Goal: Check status: Check status

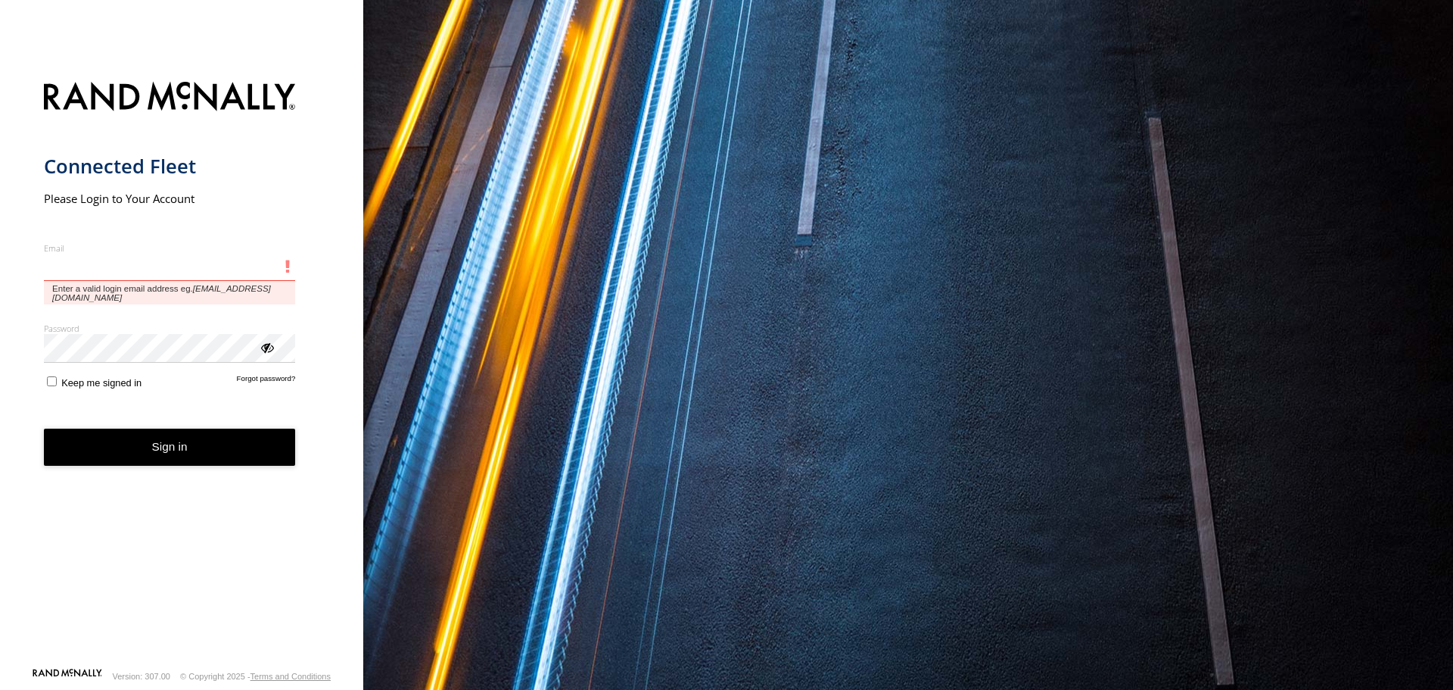
type input "**********"
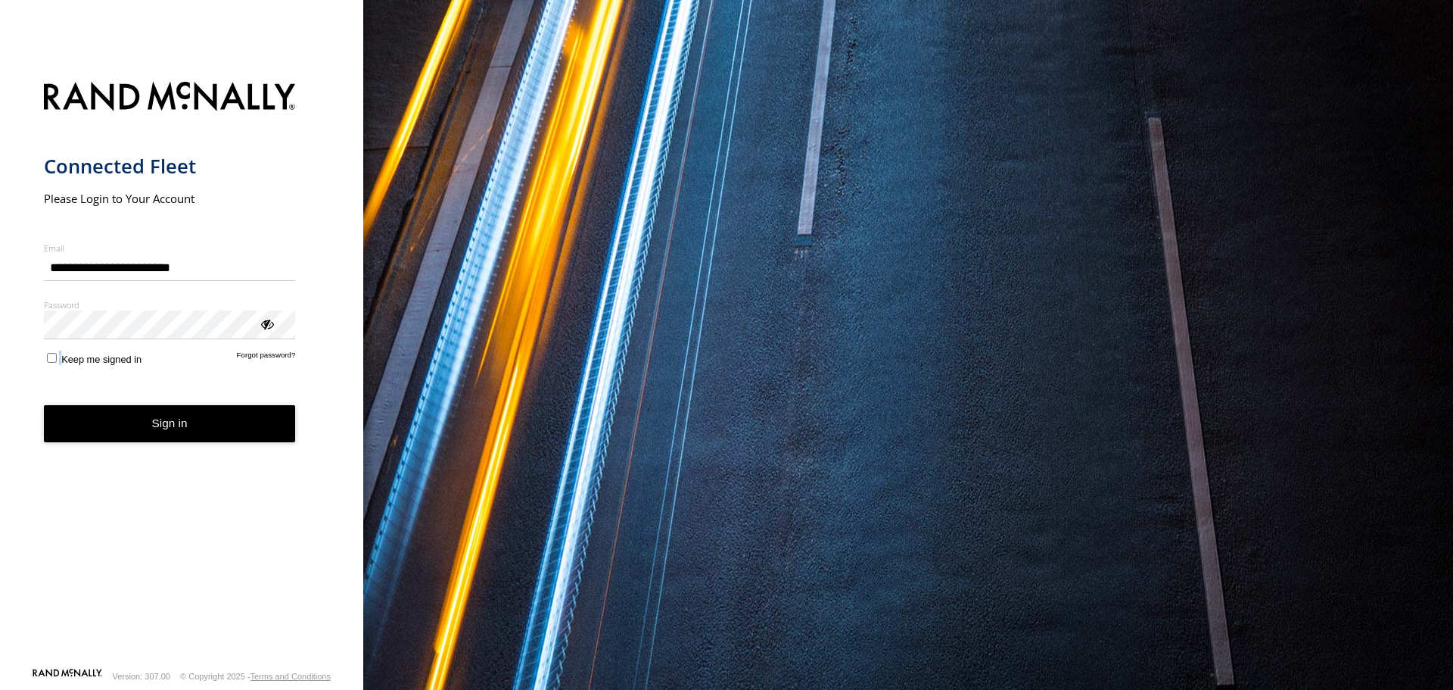
click at [57, 359] on label "Keep me signed in" at bounding box center [93, 357] width 98 height 14
click at [119, 420] on button "Sign in" at bounding box center [170, 423] width 252 height 37
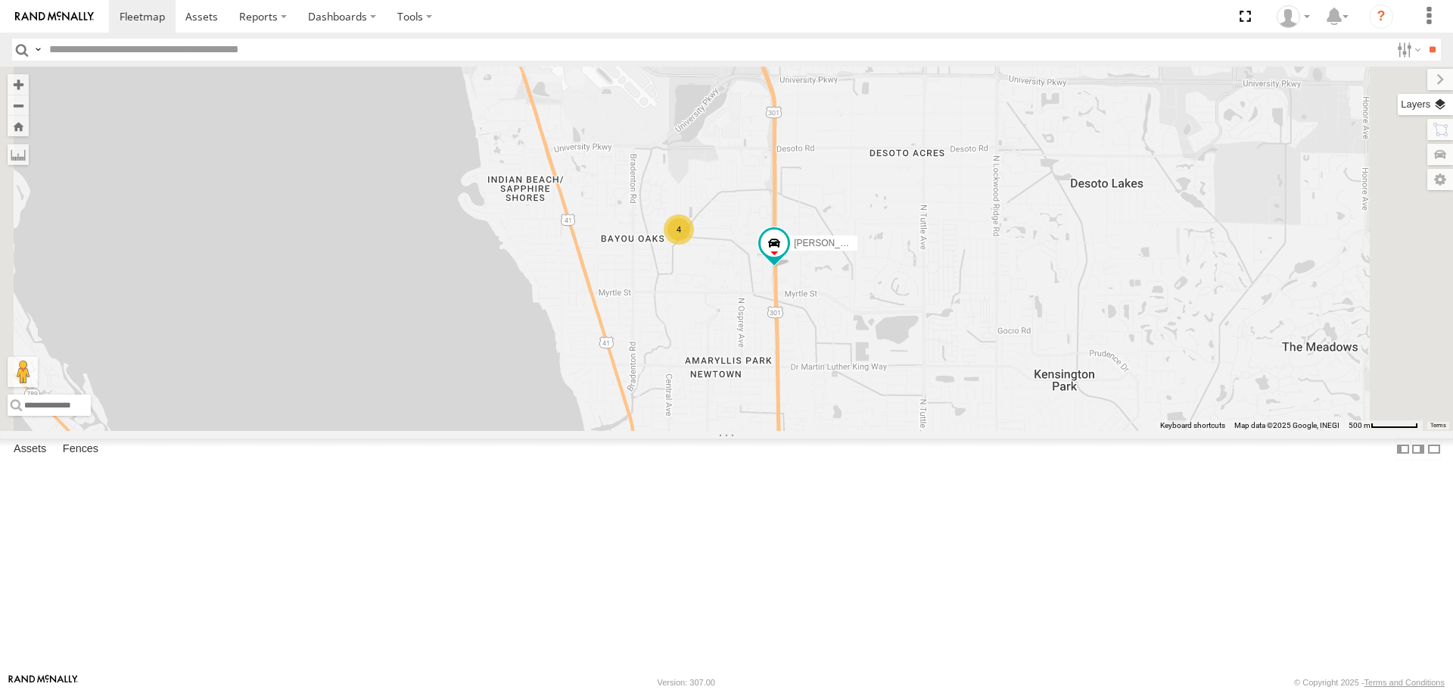
click at [1431, 109] on label at bounding box center [1425, 104] width 55 height 21
click at [0, 0] on span "Basemaps" at bounding box center [0, 0] width 0 height 0
click at [0, 0] on span "Roadmap" at bounding box center [0, 0] width 0 height 0
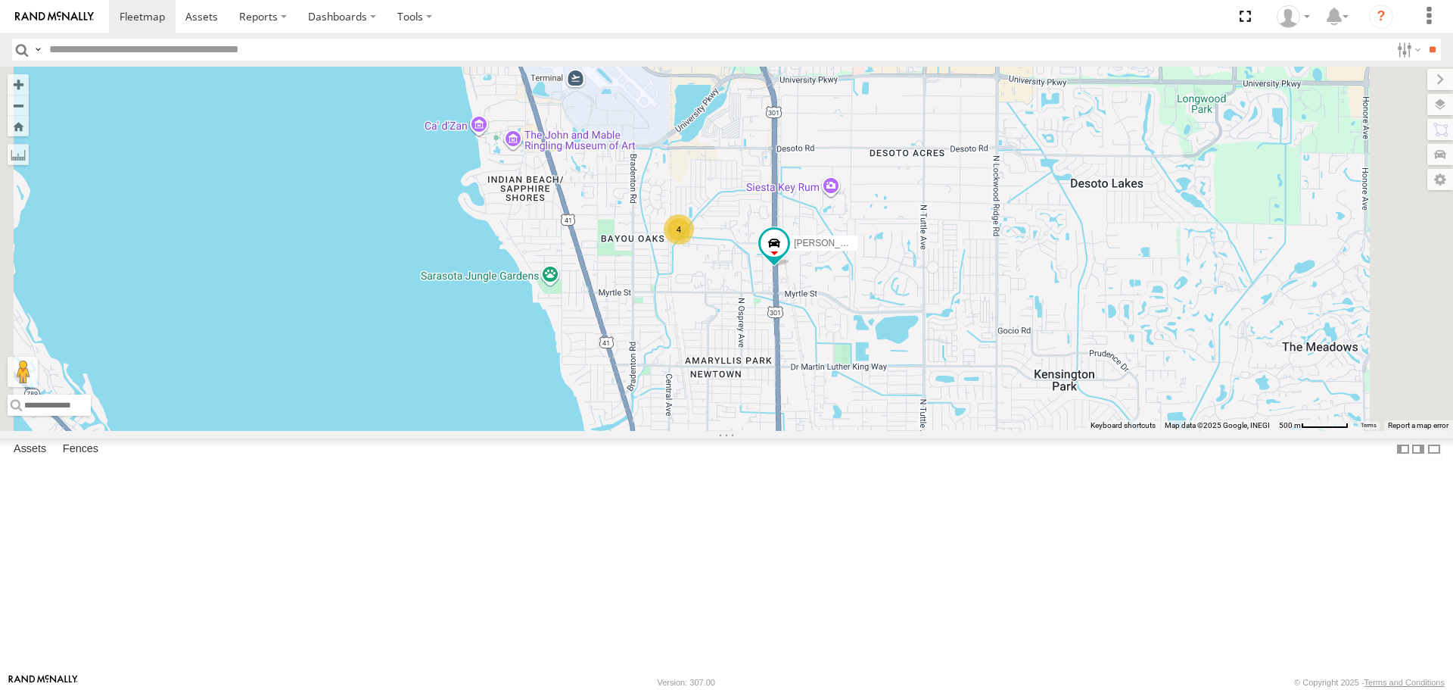
click at [0, 0] on span "Overlays" at bounding box center [0, 0] width 0 height 0
click at [0, 0] on span "Traffic" at bounding box center [0, 0] width 0 height 0
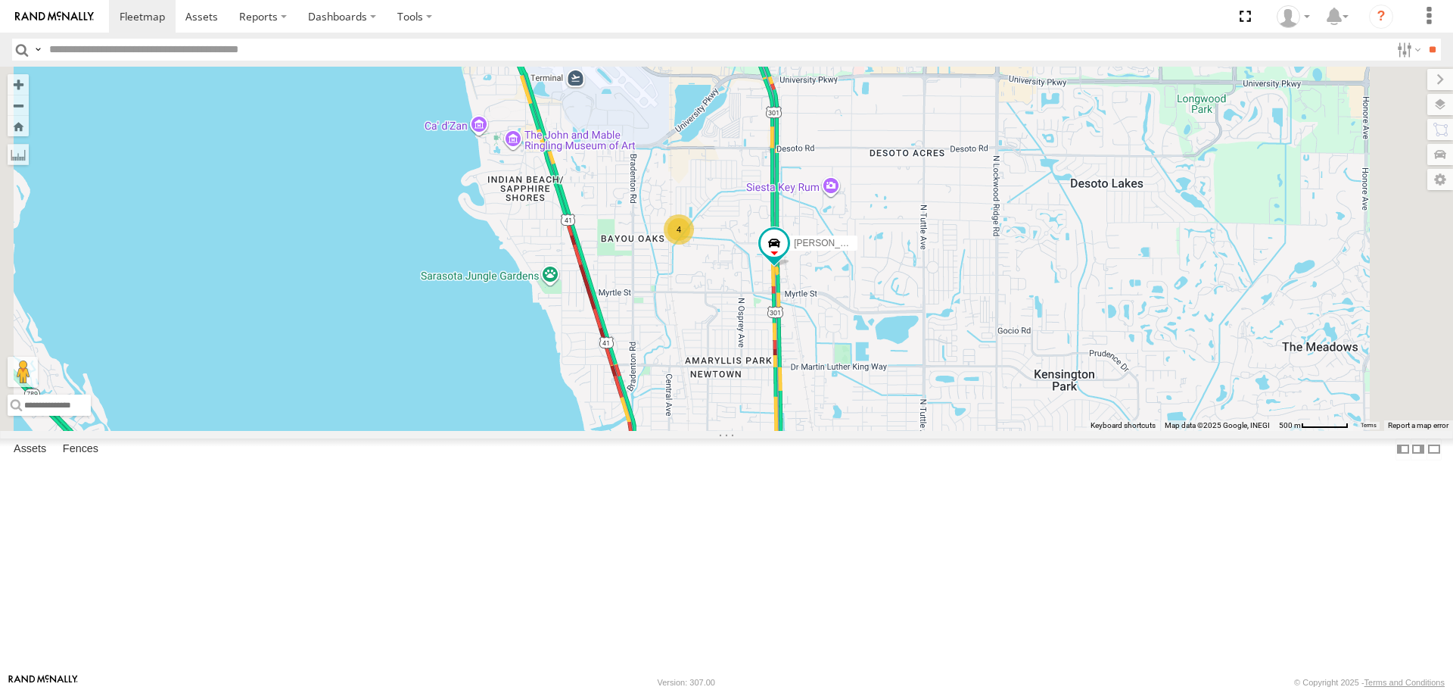
click at [1163, 291] on div "4 [PERSON_NAME]" at bounding box center [726, 248] width 1453 height 363
click at [1403, 77] on label at bounding box center [1428, 79] width 51 height 21
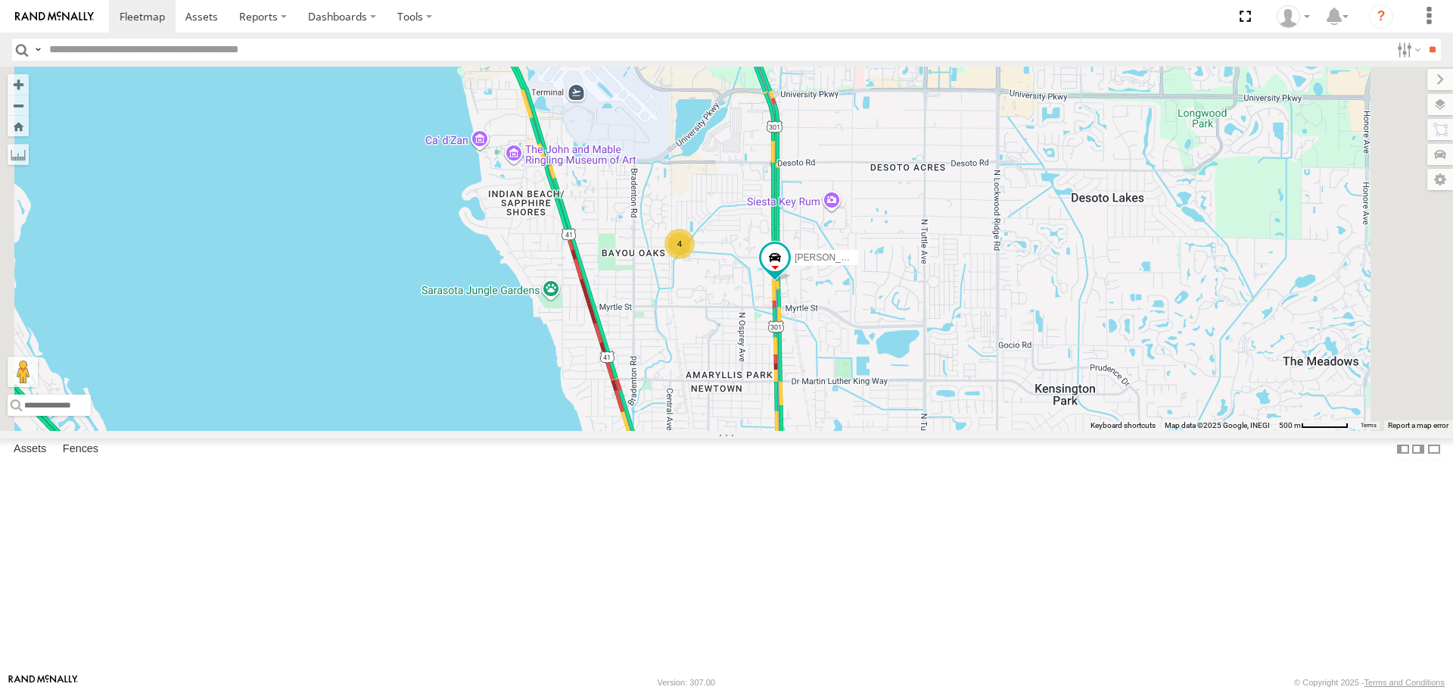
drag, startPoint x: 1116, startPoint y: 404, endPoint x: 1112, endPoint y: 458, distance: 53.9
click at [1112, 430] on div "4 [PERSON_NAME]" at bounding box center [726, 248] width 1453 height 363
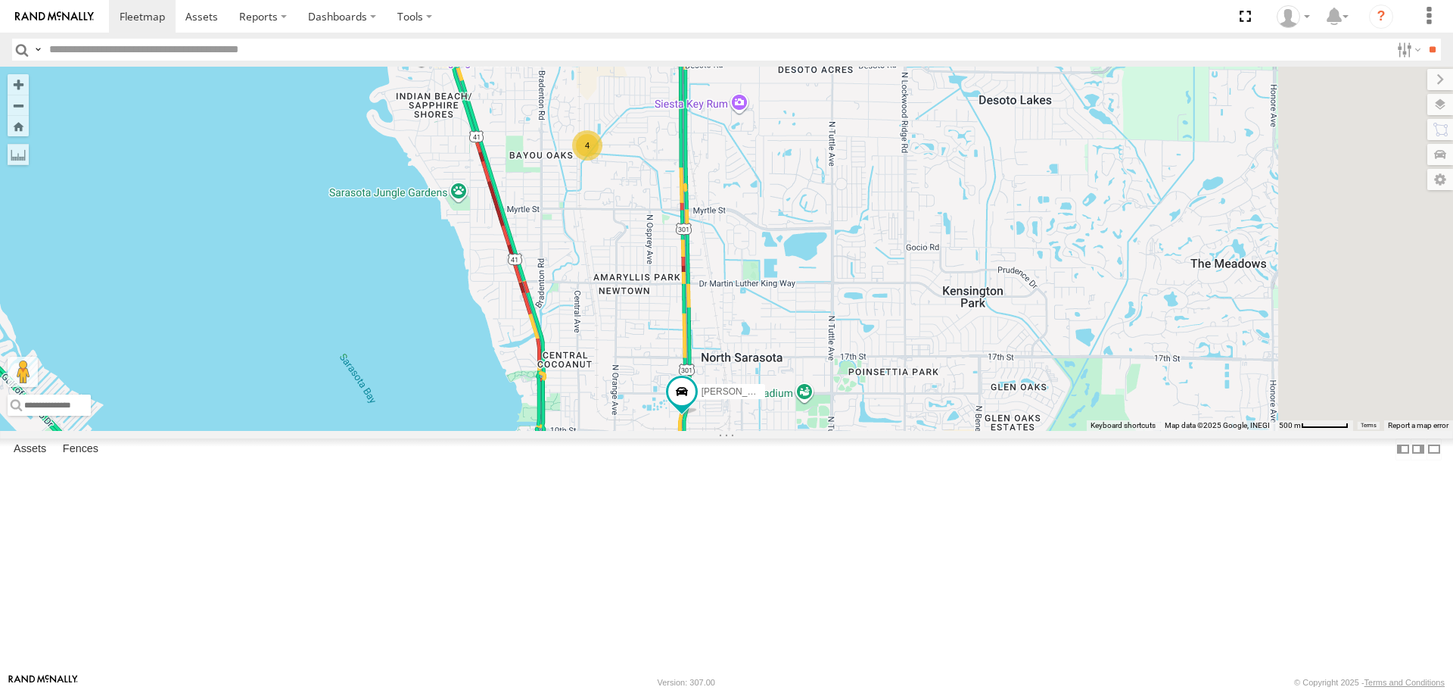
drag, startPoint x: 794, startPoint y: 410, endPoint x: 738, endPoint y: 302, distance: 121.9
click at [738, 302] on div "[PERSON_NAME] 4" at bounding box center [726, 248] width 1453 height 363
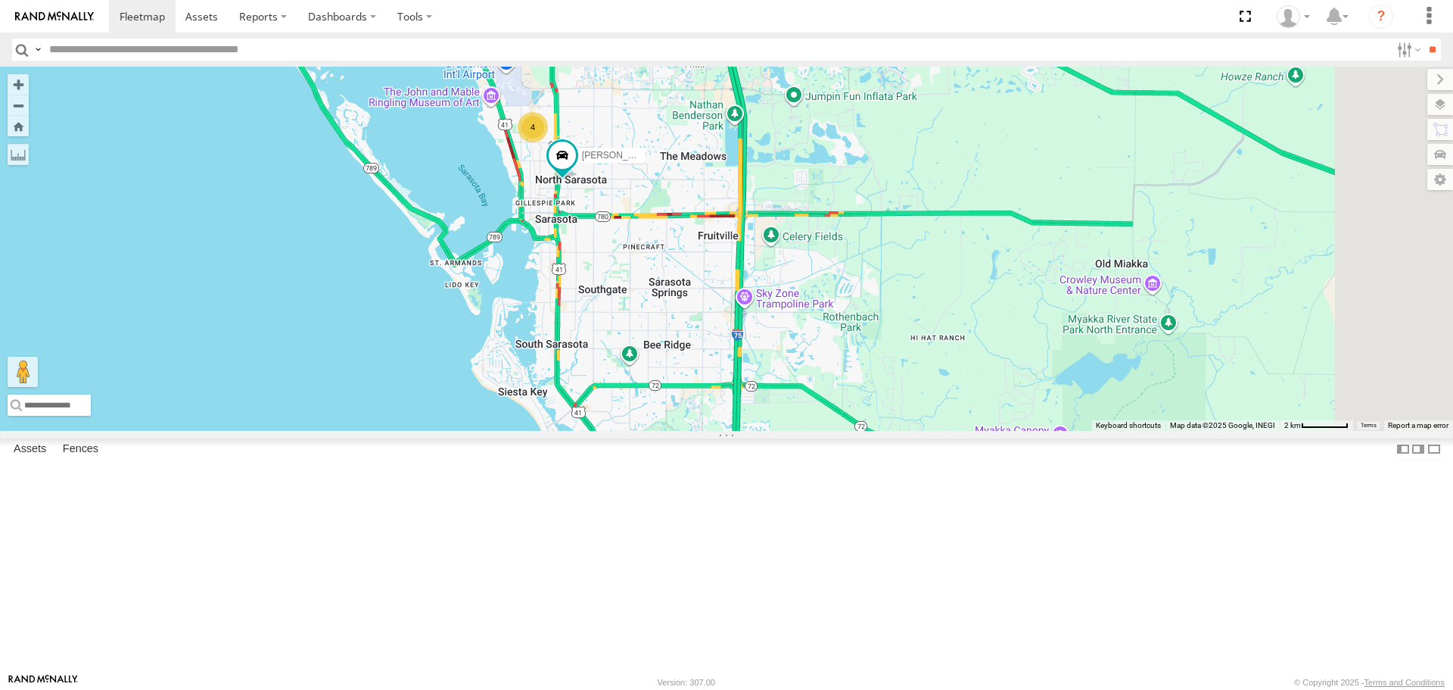
drag, startPoint x: 942, startPoint y: 353, endPoint x: 810, endPoint y: 267, distance: 157.7
click at [810, 267] on div "[PERSON_NAME] 4" at bounding box center [726, 248] width 1453 height 363
